Goal: Complete application form

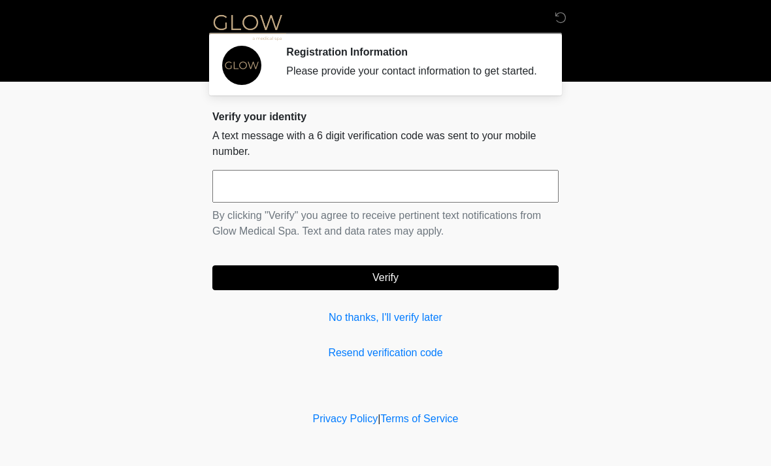
click at [486, 203] on input "text" at bounding box center [385, 186] width 346 height 33
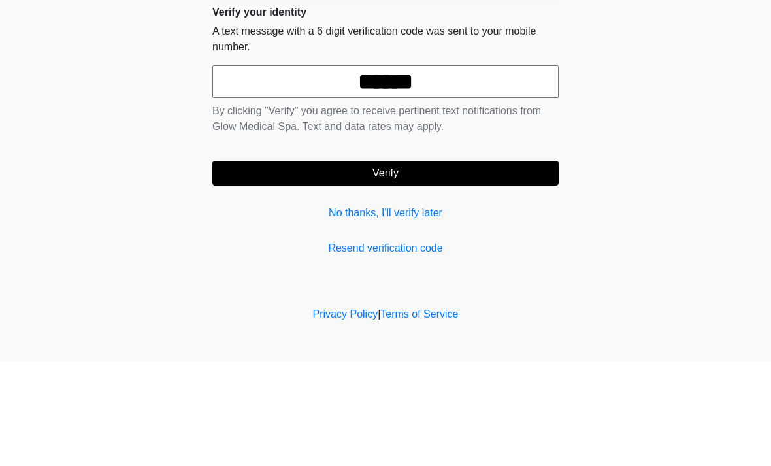
type input "******"
click at [468, 265] on button "Verify" at bounding box center [385, 277] width 346 height 25
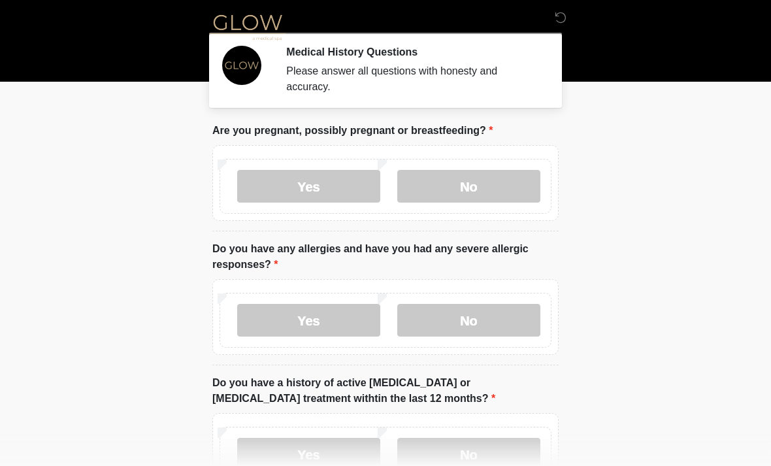
click at [504, 190] on label "No" at bounding box center [468, 186] width 143 height 33
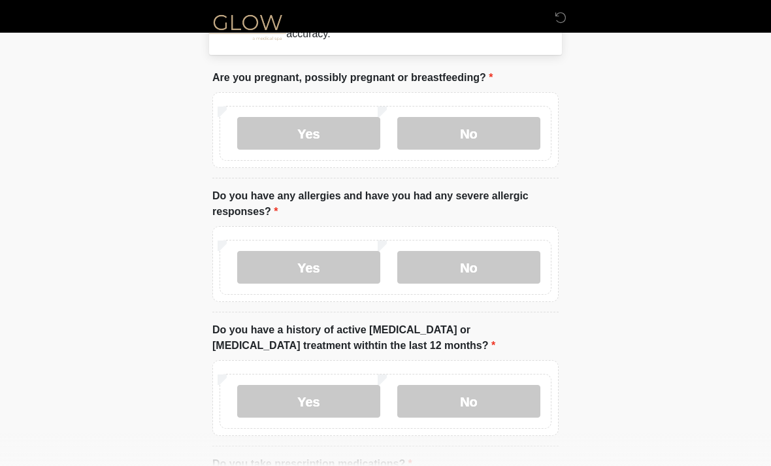
click at [501, 277] on label "No" at bounding box center [468, 267] width 143 height 33
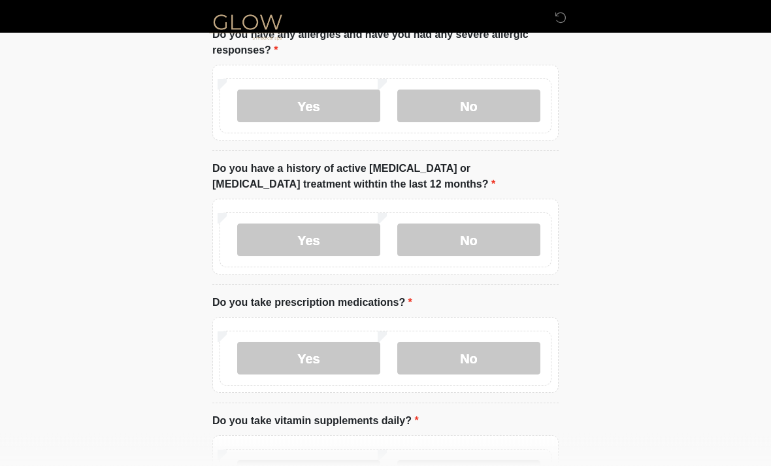
scroll to position [214, 0]
click at [503, 242] on label "No" at bounding box center [468, 240] width 143 height 33
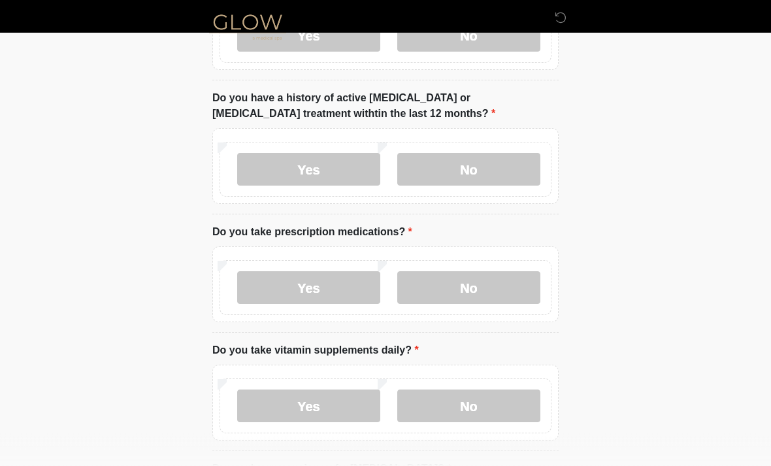
click at [474, 280] on label "No" at bounding box center [468, 288] width 143 height 33
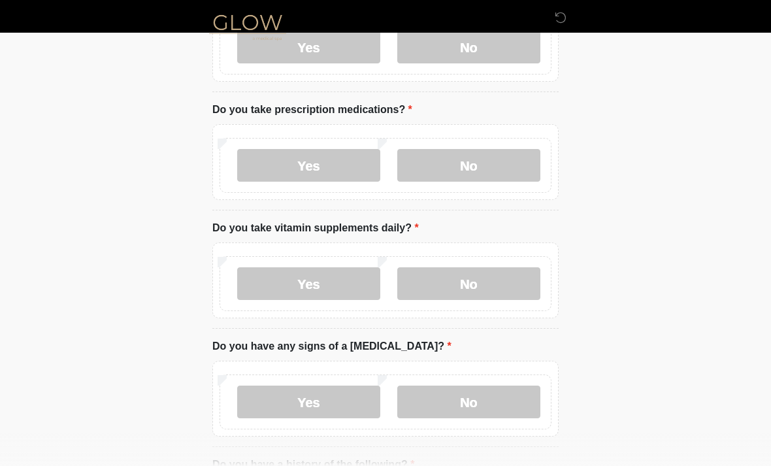
click at [479, 280] on label "No" at bounding box center [468, 283] width 143 height 33
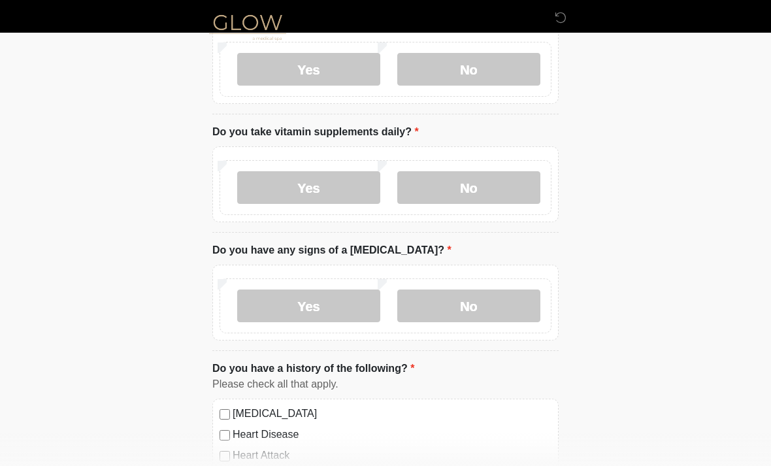
click at [447, 307] on label "No" at bounding box center [468, 306] width 143 height 33
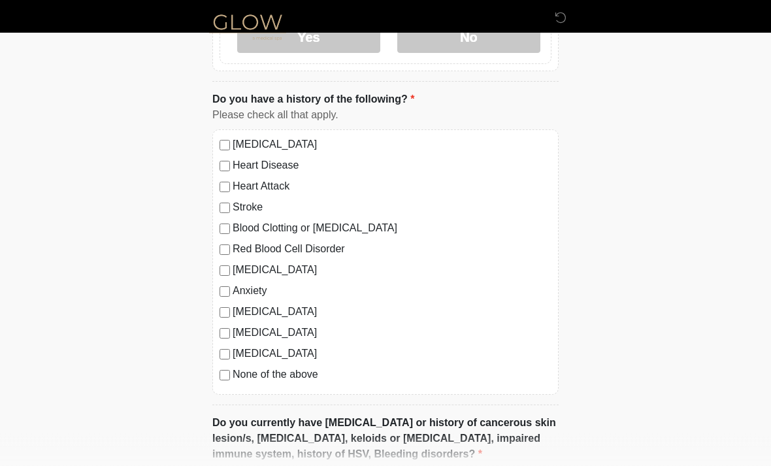
scroll to position [772, 0]
click at [229, 385] on div "High Blood Pressure Heart Disease Heart Attack Stroke Blood Clotting or Bleedin…" at bounding box center [385, 261] width 346 height 265
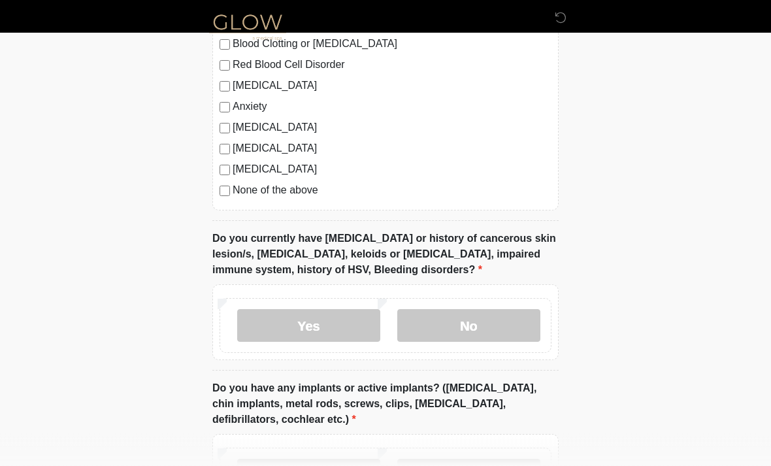
scroll to position [958, 0]
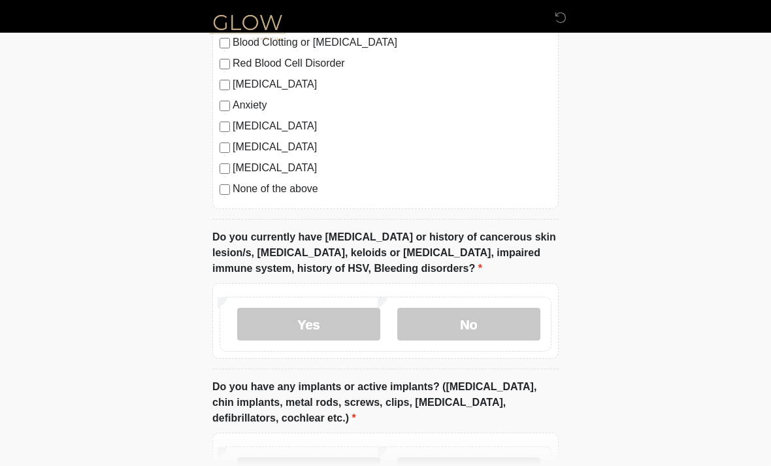
click at [446, 337] on label "No" at bounding box center [468, 324] width 143 height 33
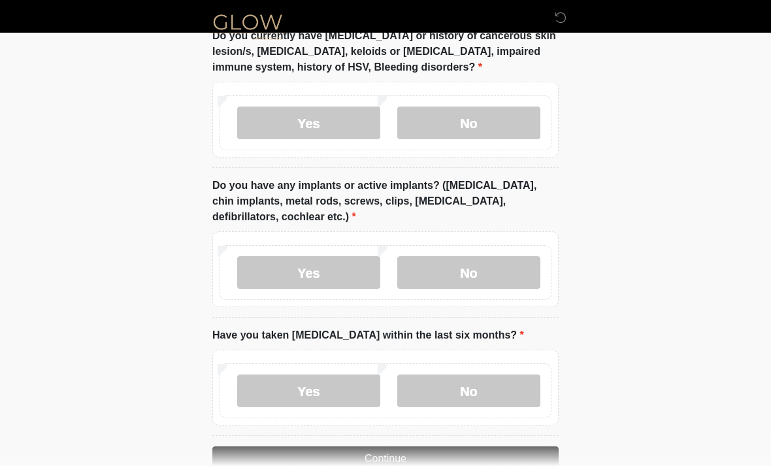
click at [482, 264] on label "No" at bounding box center [468, 273] width 143 height 33
click at [432, 384] on label "No" at bounding box center [468, 390] width 143 height 33
click at [476, 457] on button "Continue" at bounding box center [385, 458] width 346 height 25
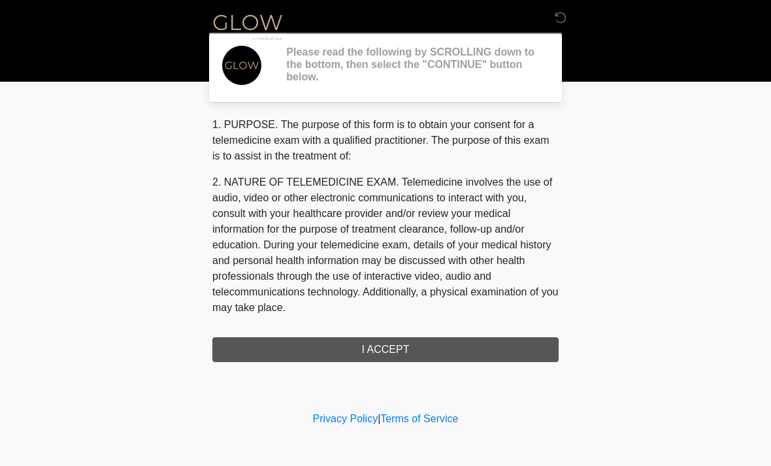
scroll to position [0, 0]
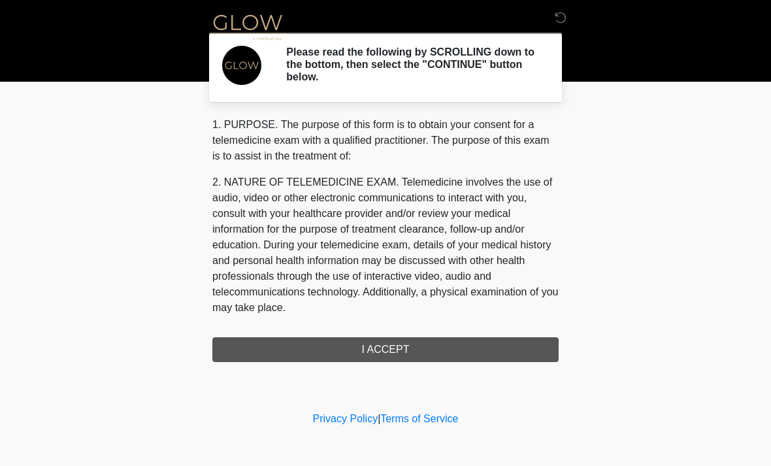
click at [515, 352] on div "1. PURPOSE. The purpose of this form is to obtain your consent for a telemedici…" at bounding box center [385, 239] width 346 height 245
click at [452, 353] on div "1. PURPOSE. The purpose of this form is to obtain your consent for a telemedici…" at bounding box center [385, 239] width 346 height 245
click at [379, 355] on div "1. PURPOSE. The purpose of this form is to obtain your consent for a telemedici…" at bounding box center [385, 239] width 346 height 245
click at [256, 131] on p "1. PURPOSE. The purpose of this form is to obtain your consent for a telemedici…" at bounding box center [385, 140] width 346 height 47
click at [484, 80] on h2 "Please read the following by SCROLLING down to the bottom, then select the "CON…" at bounding box center [412, 65] width 253 height 38
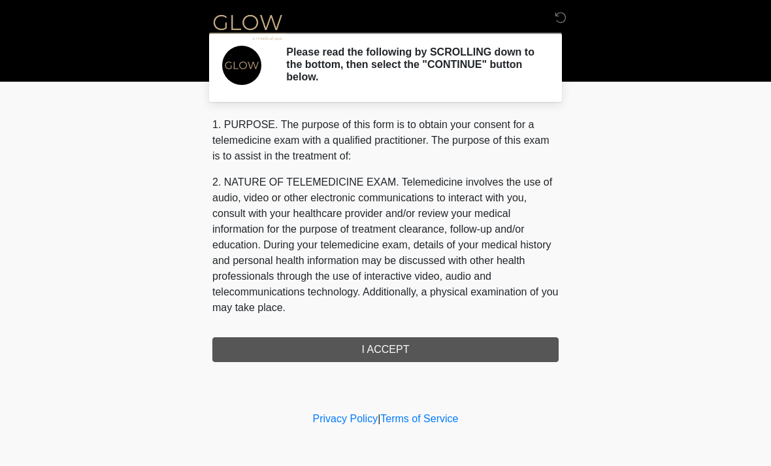
click at [486, 65] on h2 "Please read the following by SCROLLING down to the bottom, then select the "CON…" at bounding box center [412, 65] width 253 height 38
click at [331, 423] on link "Privacy Policy" at bounding box center [345, 418] width 65 height 11
click at [451, 422] on link "Terms of Service" at bounding box center [419, 418] width 78 height 11
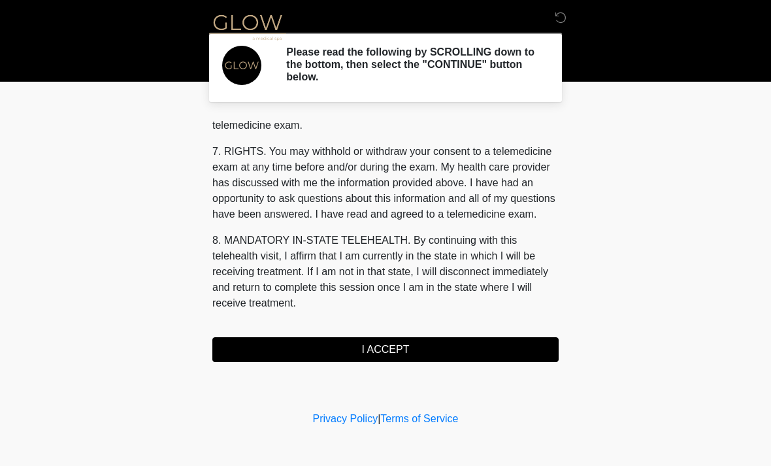
scroll to position [554, 0]
click at [373, 346] on button "I ACCEPT" at bounding box center [385, 349] width 346 height 25
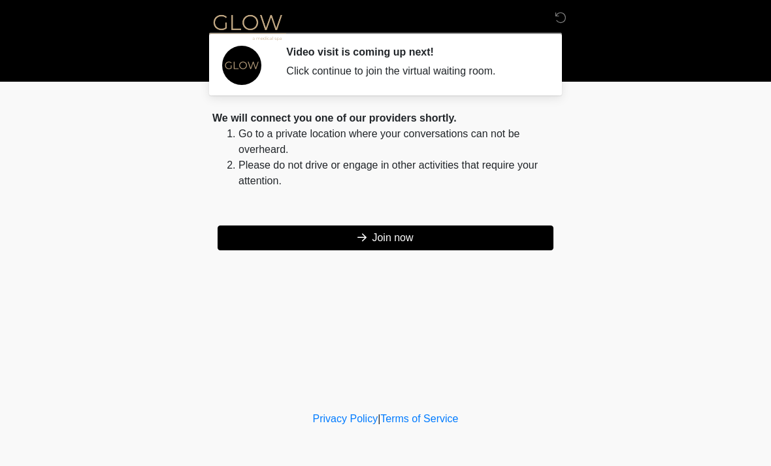
click at [493, 241] on button "Join now" at bounding box center [386, 237] width 336 height 25
